Goal: Find specific page/section: Find specific page/section

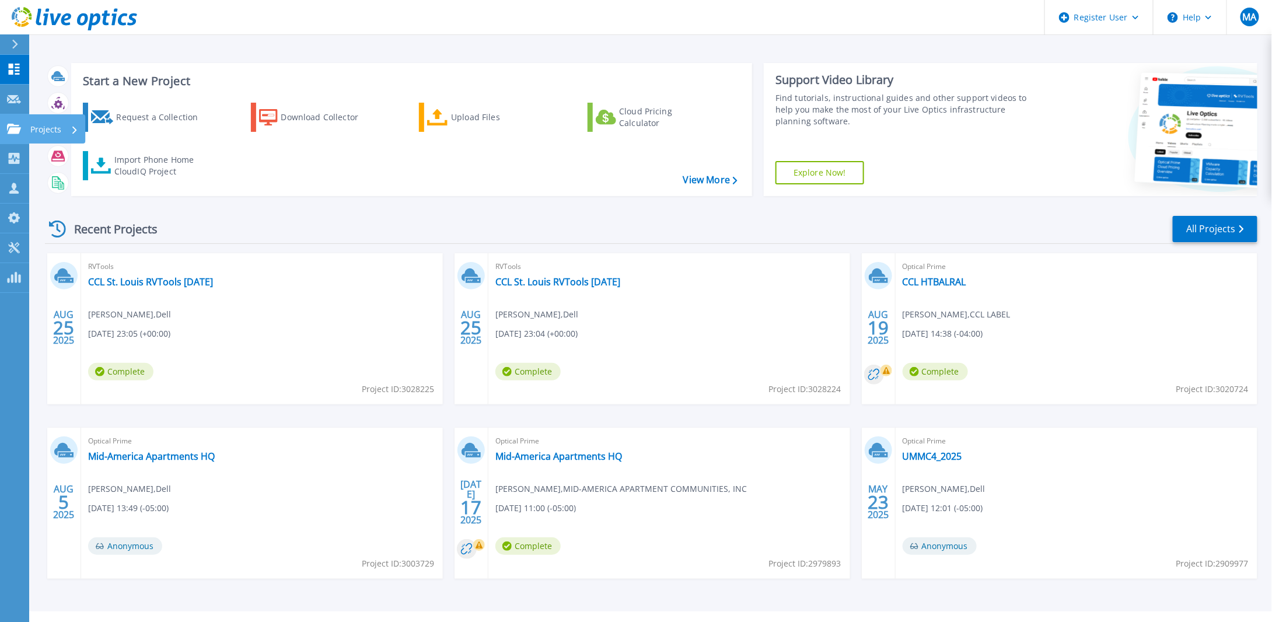
click at [16, 128] on icon at bounding box center [14, 129] width 14 height 10
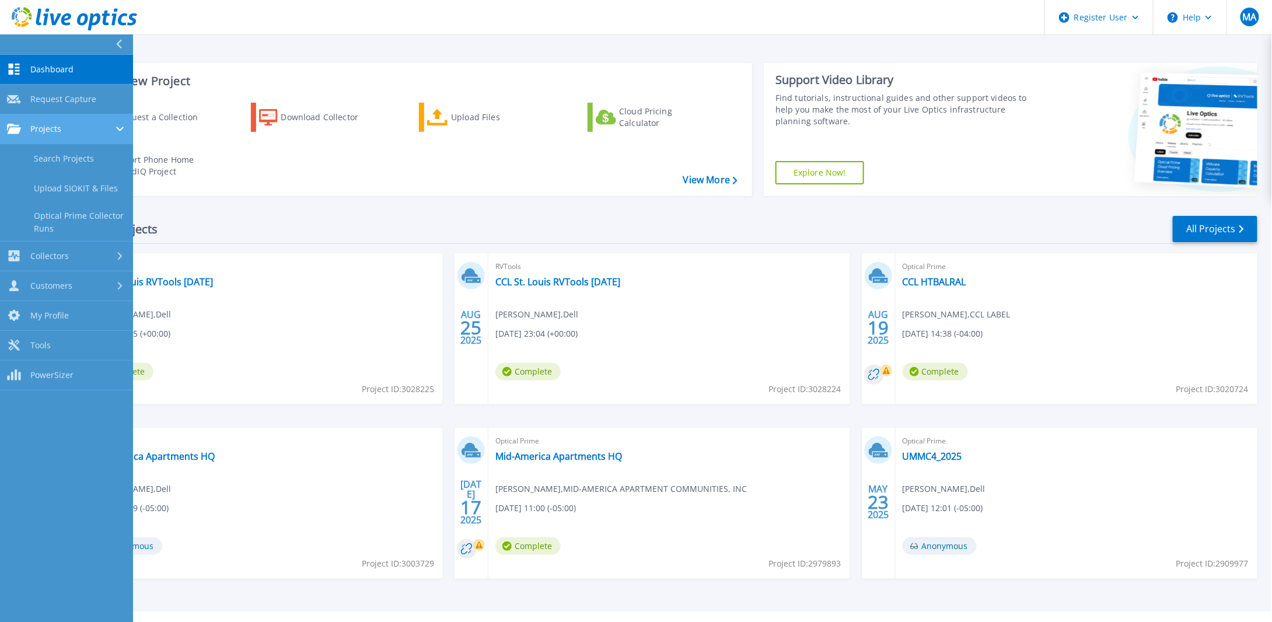
click at [58, 129] on span "Projects" at bounding box center [45, 129] width 31 height 11
click at [48, 129] on span "Projects" at bounding box center [45, 129] width 31 height 11
drag, startPoint x: 61, startPoint y: 159, endPoint x: 70, endPoint y: 159, distance: 9.3
click at [61, 159] on link "Search Projects" at bounding box center [66, 159] width 133 height 30
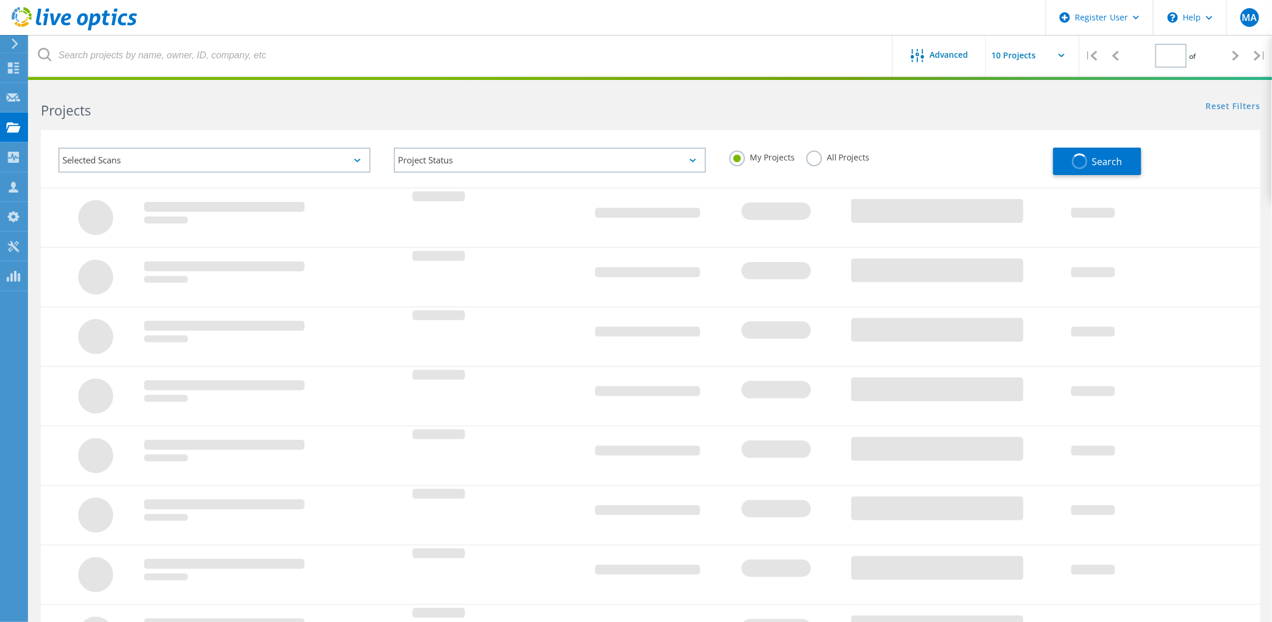
type input "1"
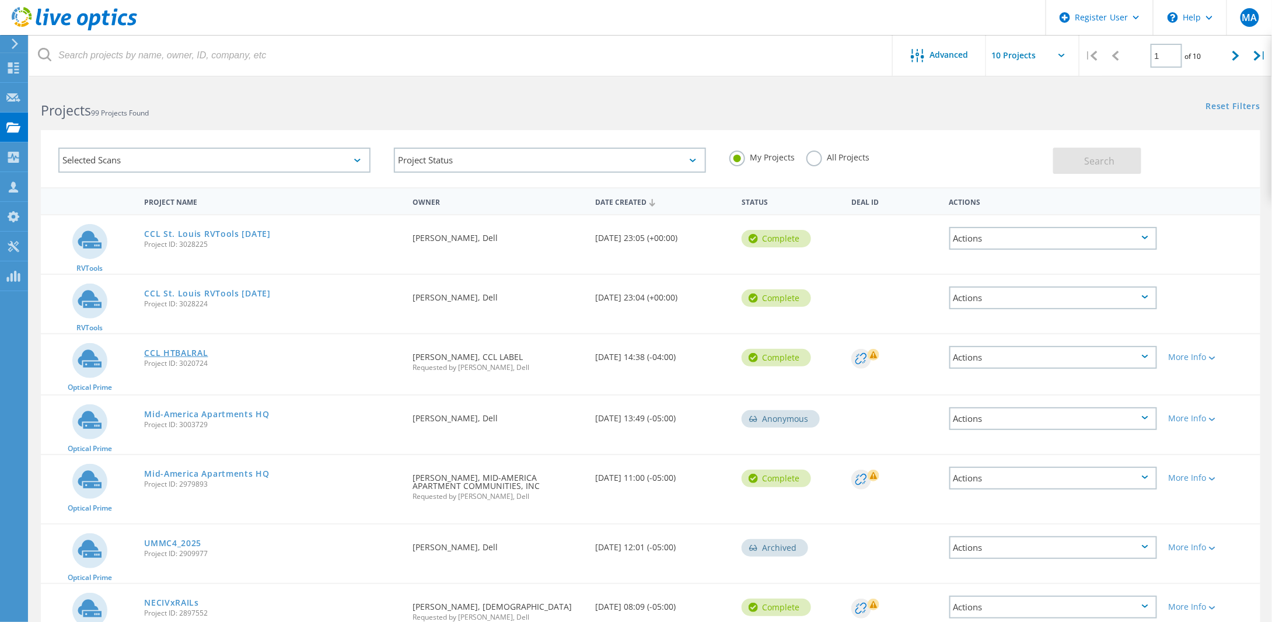
click at [188, 349] on link "CCL HTBALRAL" at bounding box center [176, 353] width 64 height 8
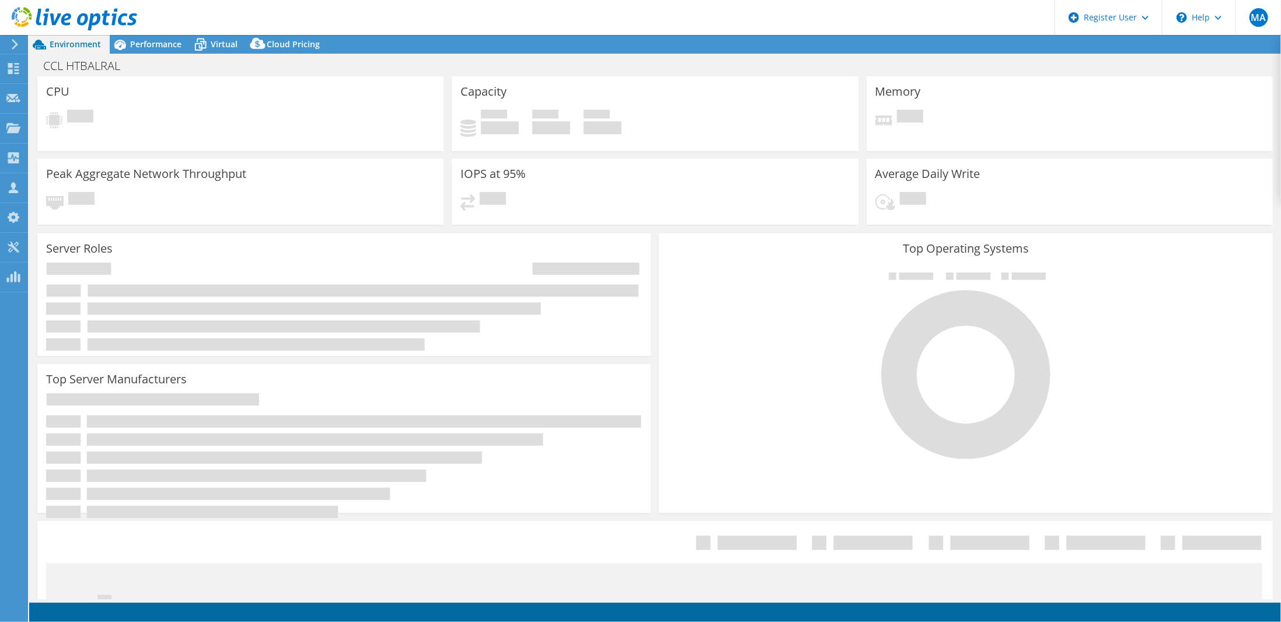
select select "USD"
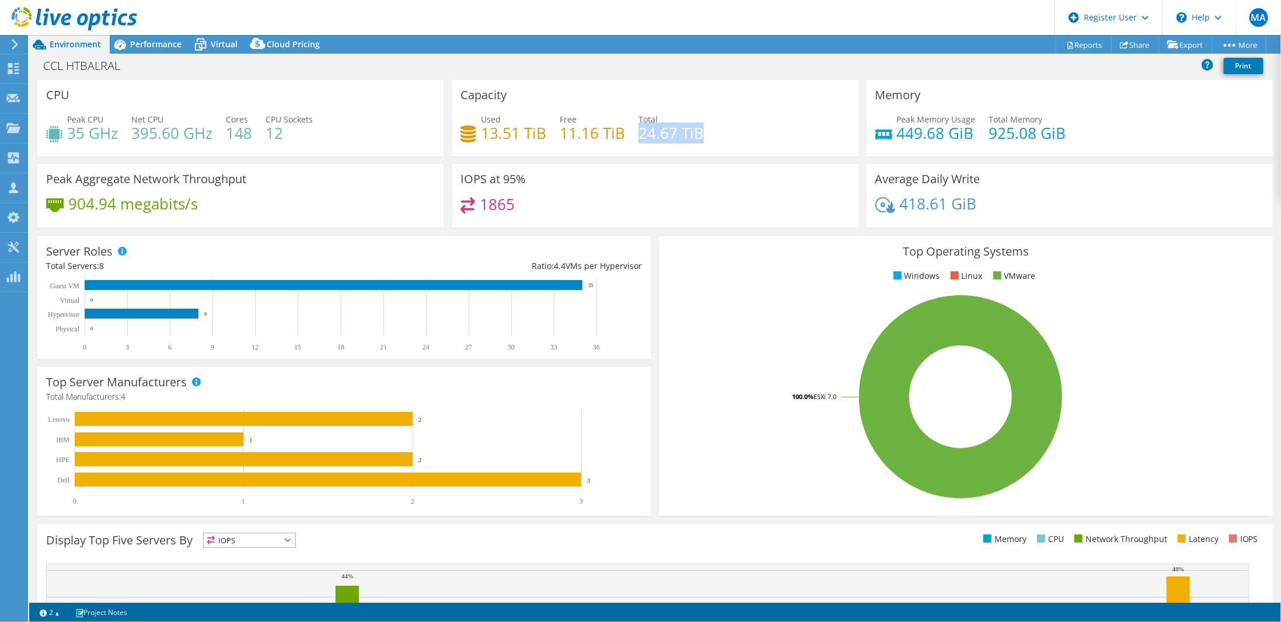
drag, startPoint x: 635, startPoint y: 136, endPoint x: 705, endPoint y: 135, distance: 70.6
click at [705, 135] on div "Used 13.51 TiB Free 11.16 TiB Total 24.67 TiB" at bounding box center [654, 132] width 389 height 38
click at [750, 122] on div "Used 13.51 TiB Free 11.16 TiB Total 24.67 TiB" at bounding box center [654, 132] width 389 height 38
drag, startPoint x: 637, startPoint y: 132, endPoint x: 697, endPoint y: 132, distance: 60.7
click at [697, 132] on h4 "24.67 TiB" at bounding box center [670, 133] width 65 height 13
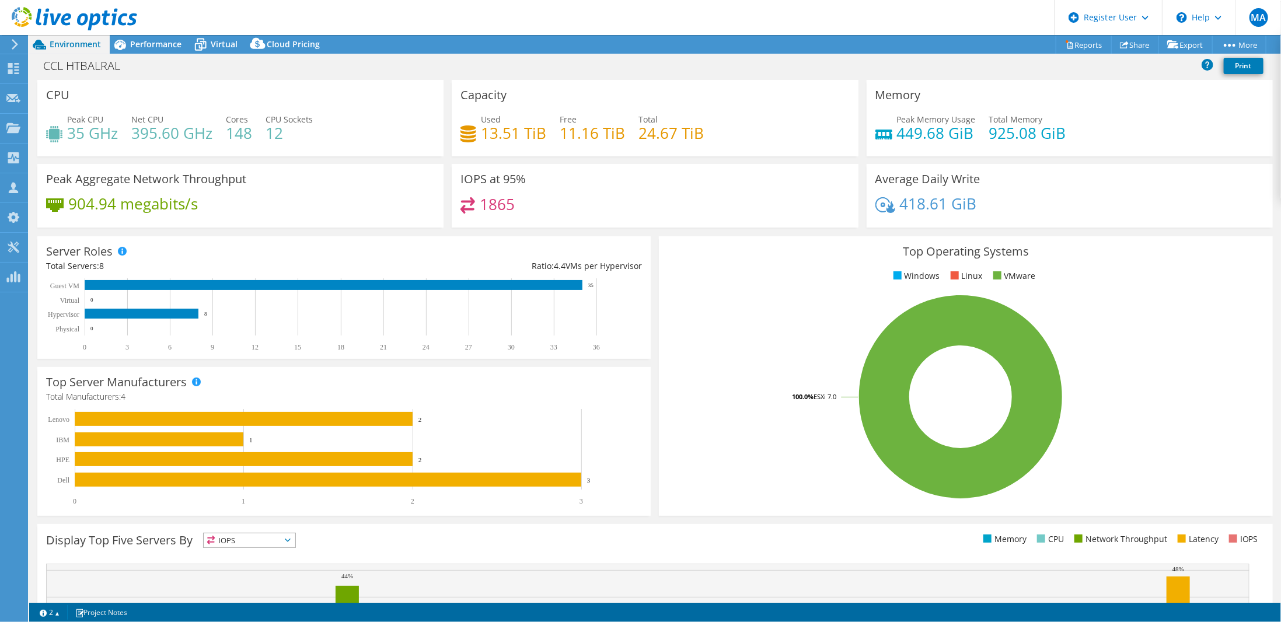
click at [711, 127] on div "Used 13.51 TiB Free 11.16 TiB Total 24.67 TiB" at bounding box center [654, 132] width 389 height 38
drag, startPoint x: 638, startPoint y: 135, endPoint x: 701, endPoint y: 135, distance: 63.6
click at [701, 135] on div "Used 13.51 TiB Free 11.16 TiB Total 24.67 TiB" at bounding box center [654, 132] width 389 height 38
drag, startPoint x: 984, startPoint y: 133, endPoint x: 1072, endPoint y: 133, distance: 87.5
click at [1072, 133] on div "Peak Memory Usage 449.68 GiB Total Memory 925.08 GiB" at bounding box center [1069, 132] width 389 height 38
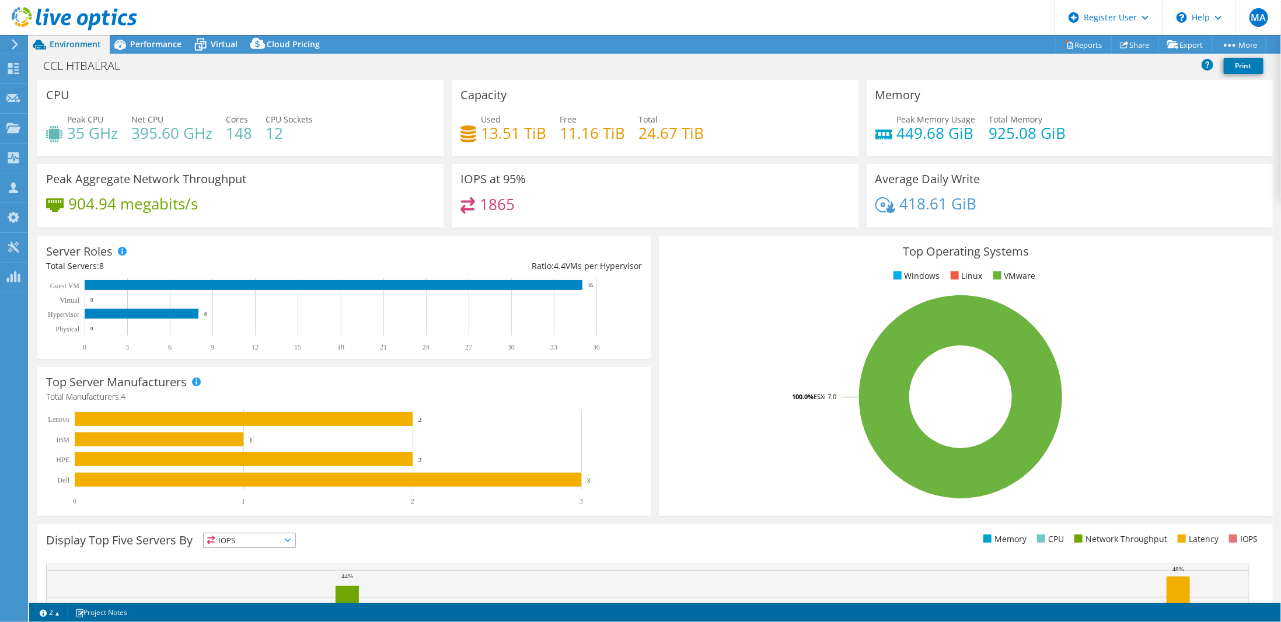
click at [1191, 145] on div "Peak Memory Usage 449.68 GiB Total Memory 925.08 GiB" at bounding box center [1069, 132] width 389 height 38
drag, startPoint x: 121, startPoint y: 68, endPoint x: 47, endPoint y: 67, distance: 74.1
click at [47, 67] on h1 "CCL HTBALRAL" at bounding box center [88, 66] width 100 height 13
click at [40, 64] on h1 "CCL HTBALRAL" at bounding box center [88, 66] width 100 height 13
drag, startPoint x: 45, startPoint y: 66, endPoint x: 118, endPoint y: 66, distance: 72.9
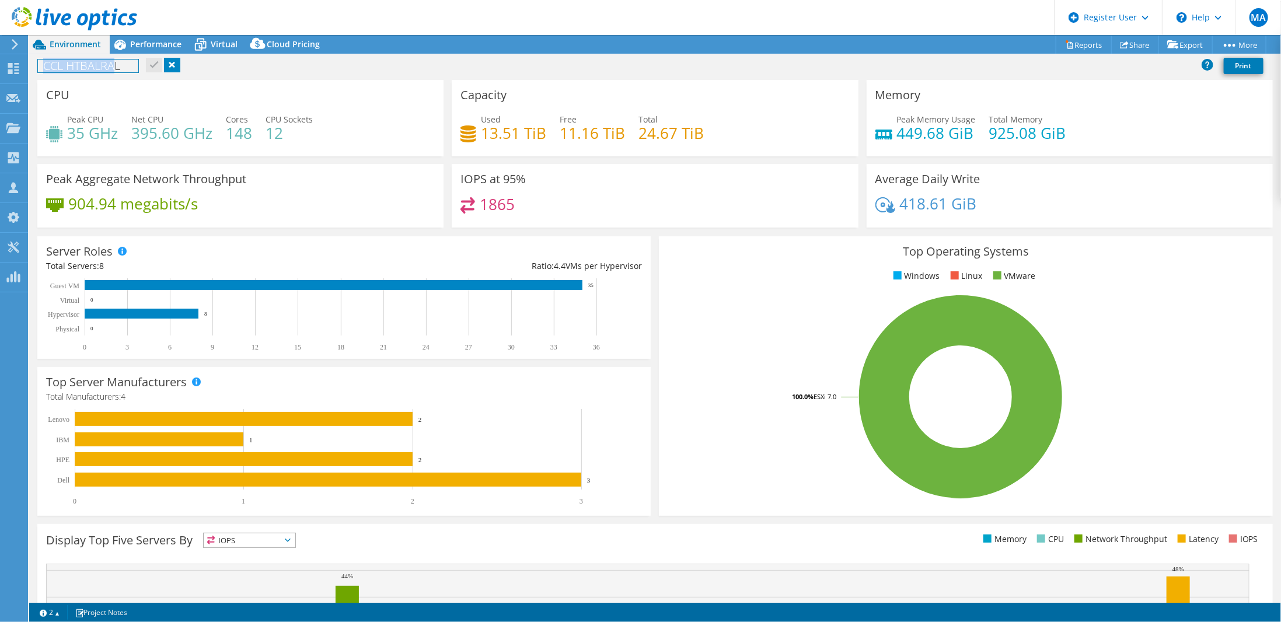
click at [118, 66] on h1 "CCL HTBALRAL" at bounding box center [88, 66] width 100 height 13
copy h1 "CCL HTBALRA"
drag, startPoint x: 123, startPoint y: 69, endPoint x: 39, endPoint y: 69, distance: 84.0
click at [39, 69] on h1 "CCL HTBALRAL" at bounding box center [88, 66] width 100 height 13
copy h1 "CCL HTBALRAL"
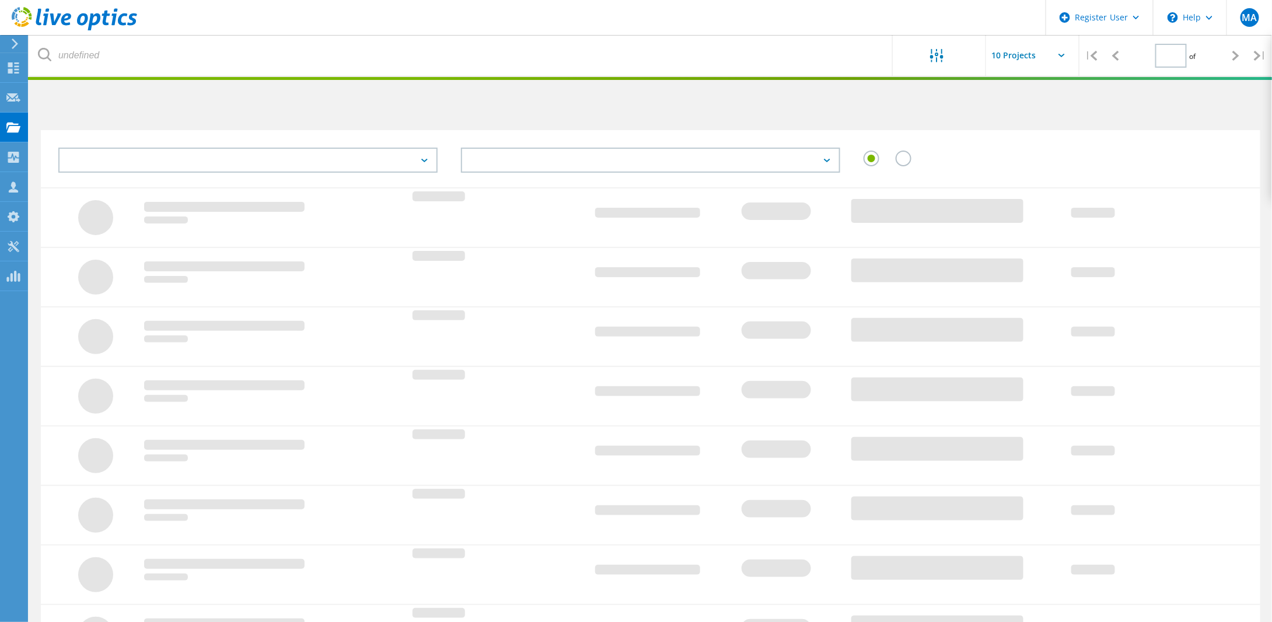
type input "1"
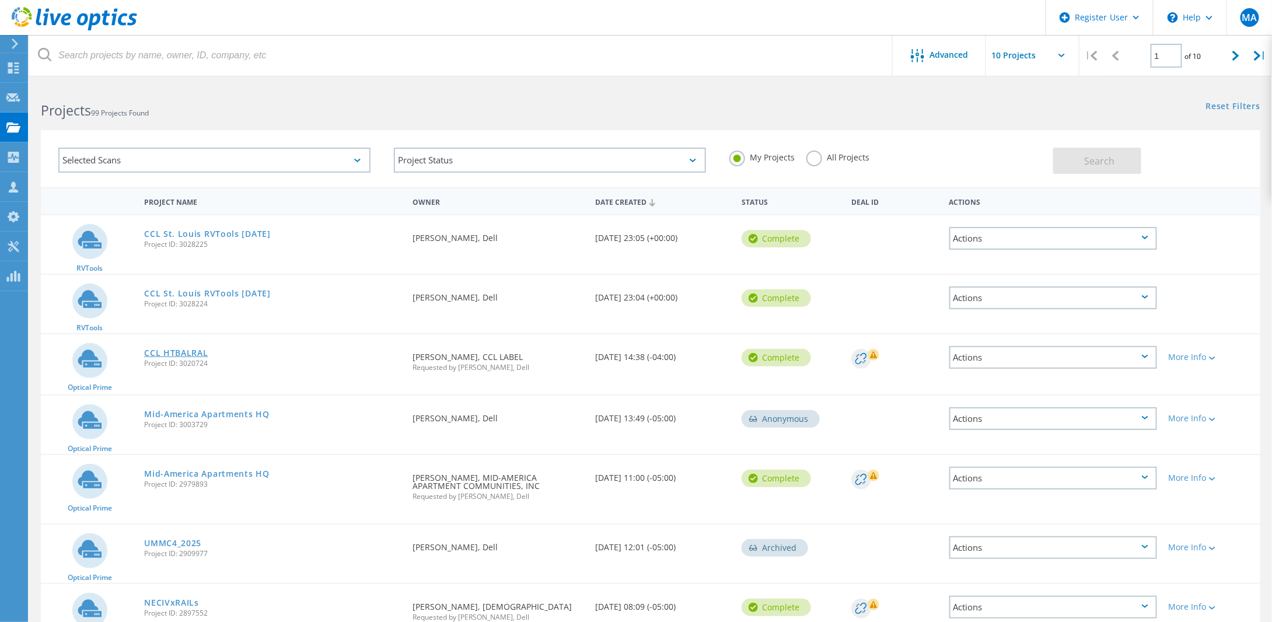
click at [185, 352] on link "CCL HTBALRAL" at bounding box center [176, 353] width 64 height 8
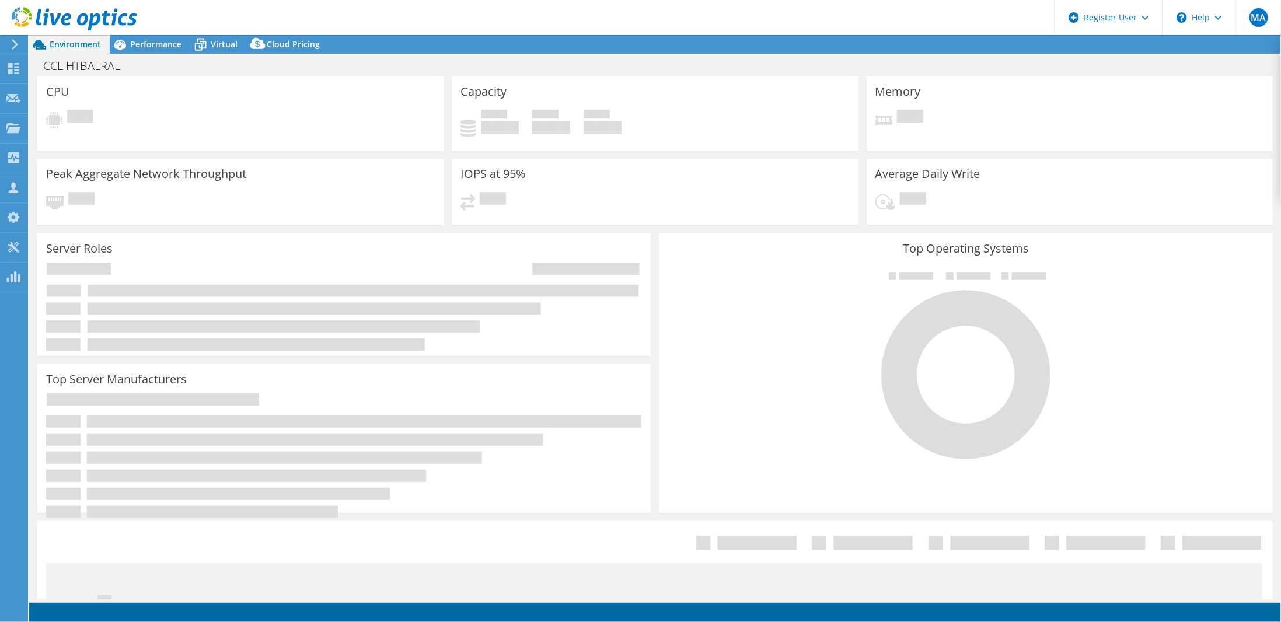
select select "USD"
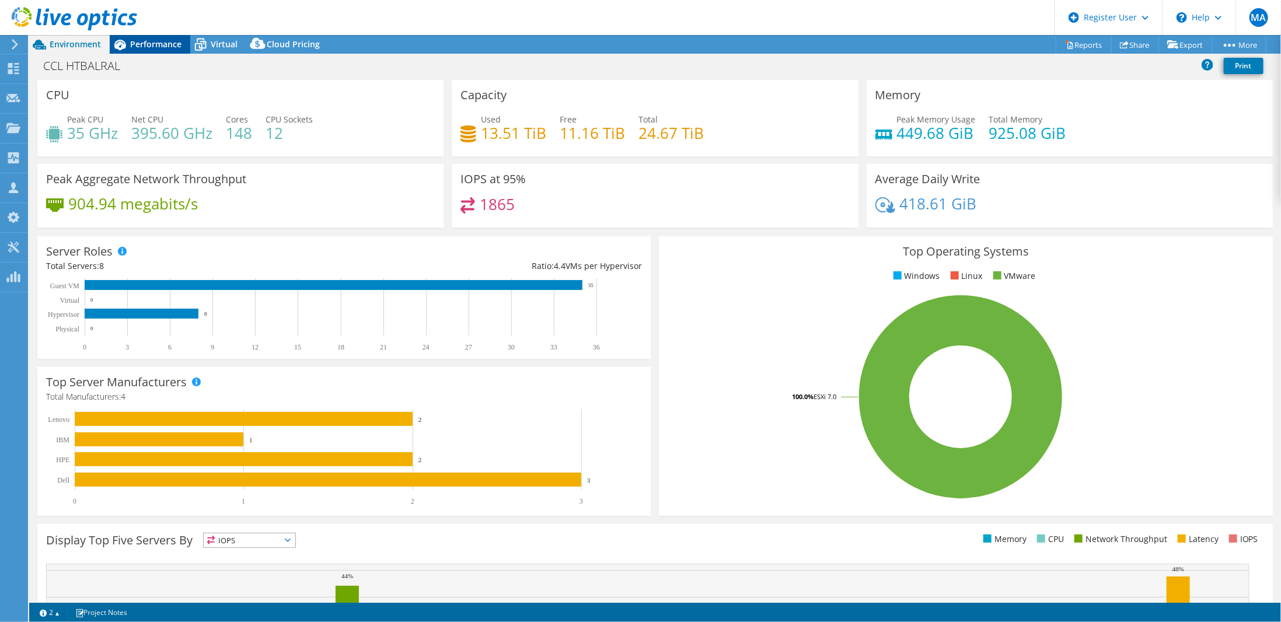
click at [150, 42] on span "Performance" at bounding box center [155, 44] width 51 height 11
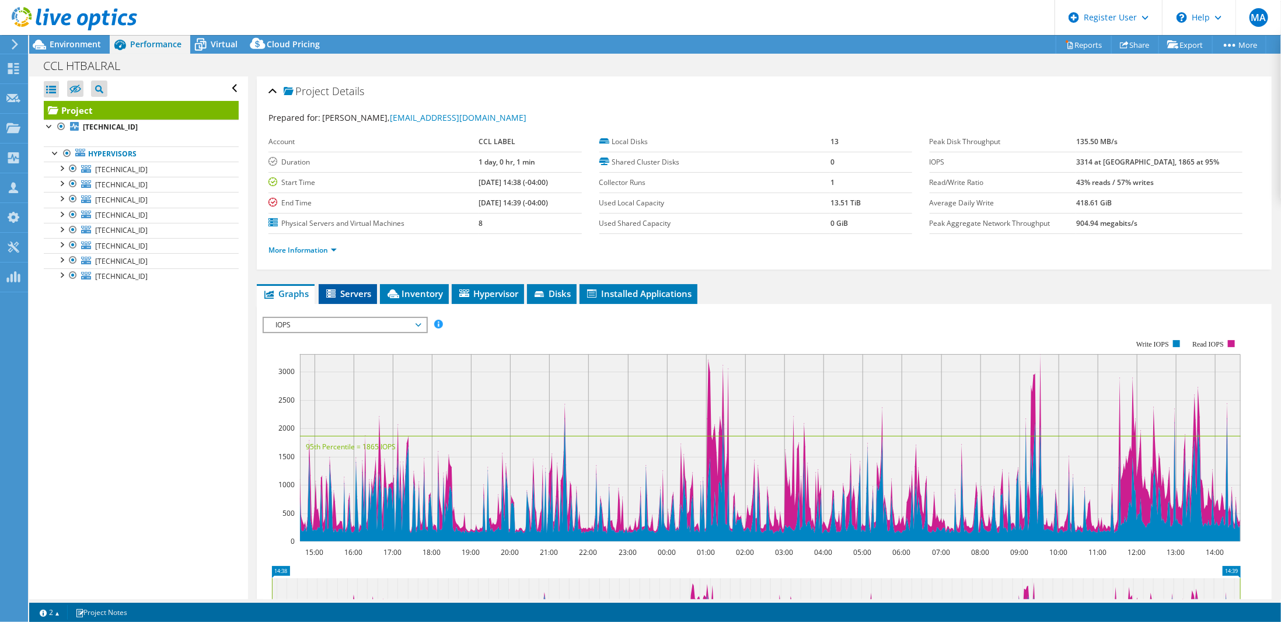
click at [358, 288] on span "Servers" at bounding box center [347, 294] width 47 height 12
